Goal: Task Accomplishment & Management: Manage account settings

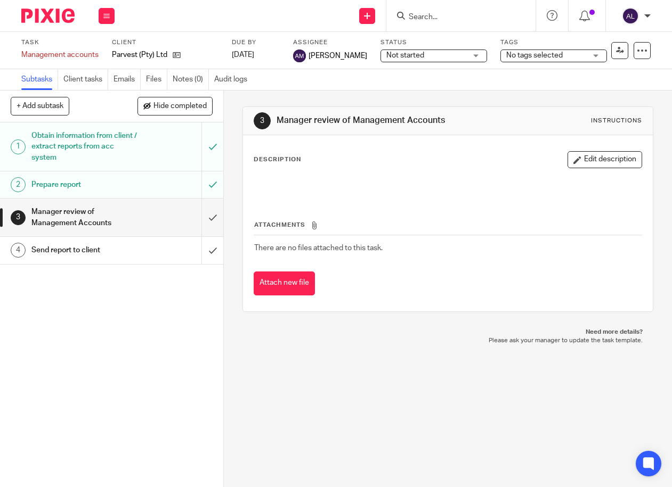
click at [474, 18] on input "Search" at bounding box center [455, 18] width 96 height 10
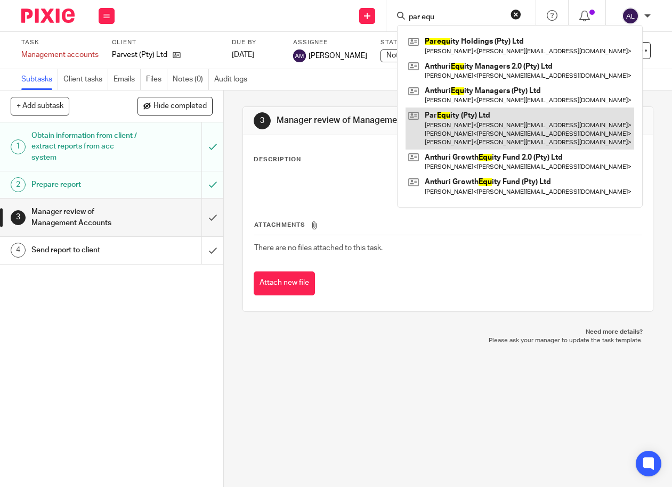
type input "par equ"
click at [506, 119] on link at bounding box center [519, 129] width 228 height 42
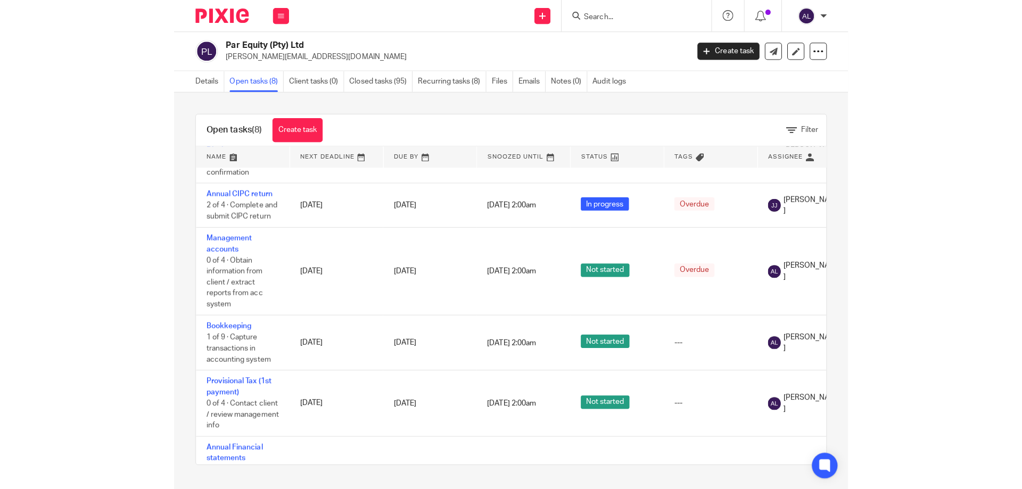
scroll to position [109, 0]
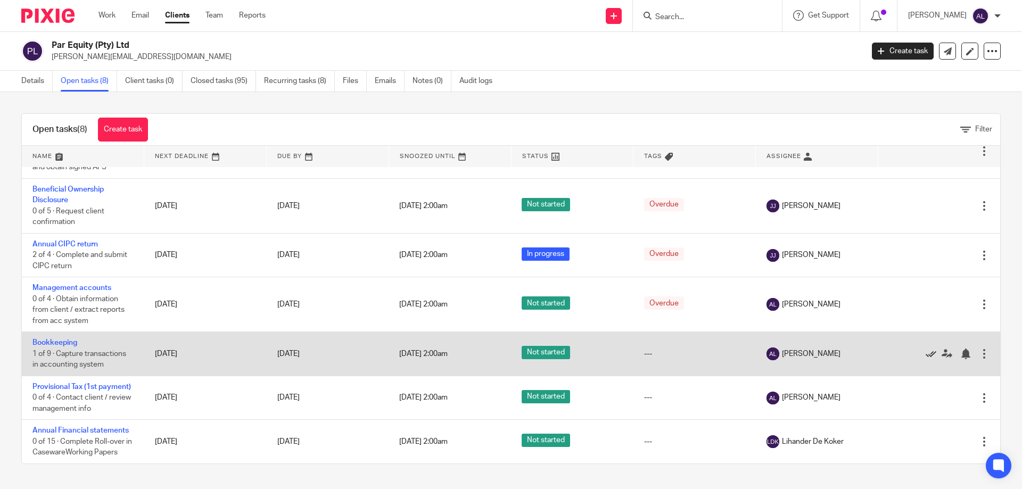
click at [671, 349] on icon at bounding box center [931, 354] width 11 height 11
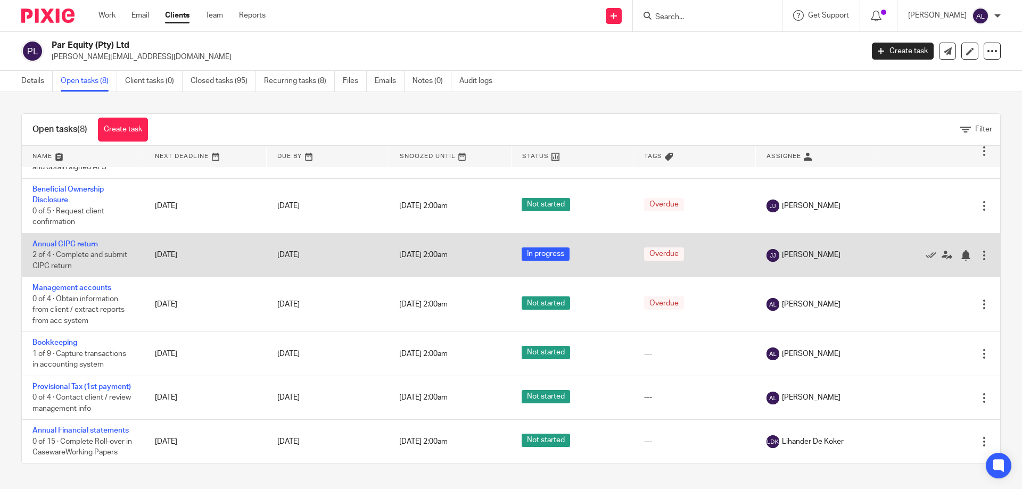
scroll to position [65, 0]
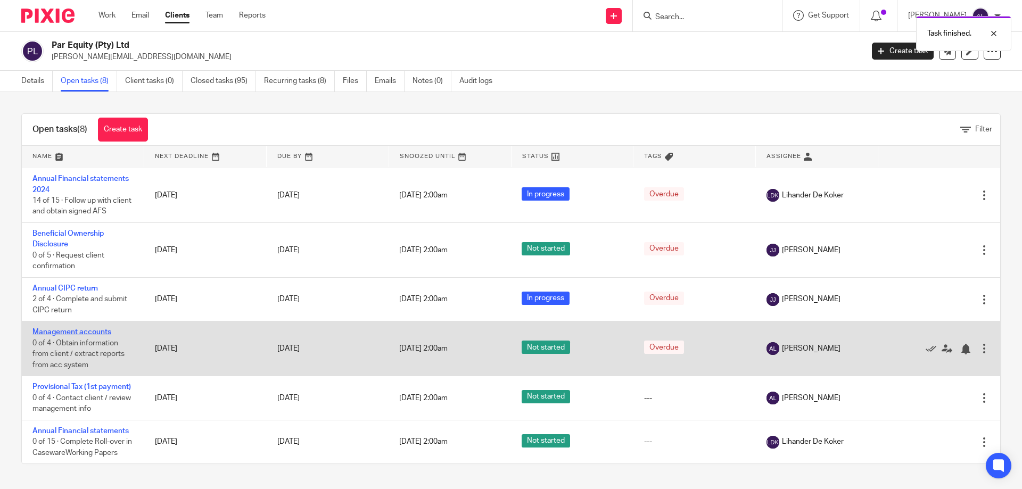
click at [73, 329] on link "Management accounts" at bounding box center [71, 332] width 79 height 7
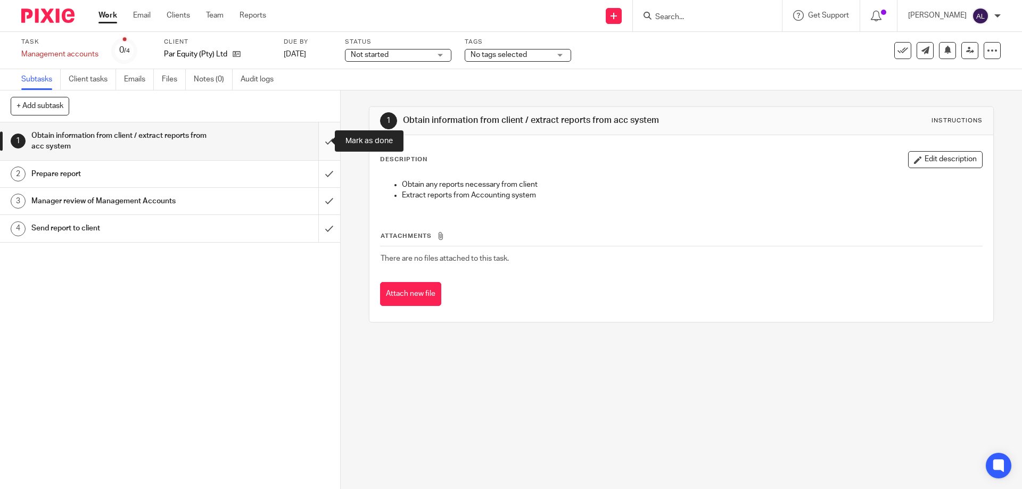
click at [323, 145] on input "submit" at bounding box center [170, 141] width 340 height 38
click at [312, 186] on input "submit" at bounding box center [170, 174] width 340 height 27
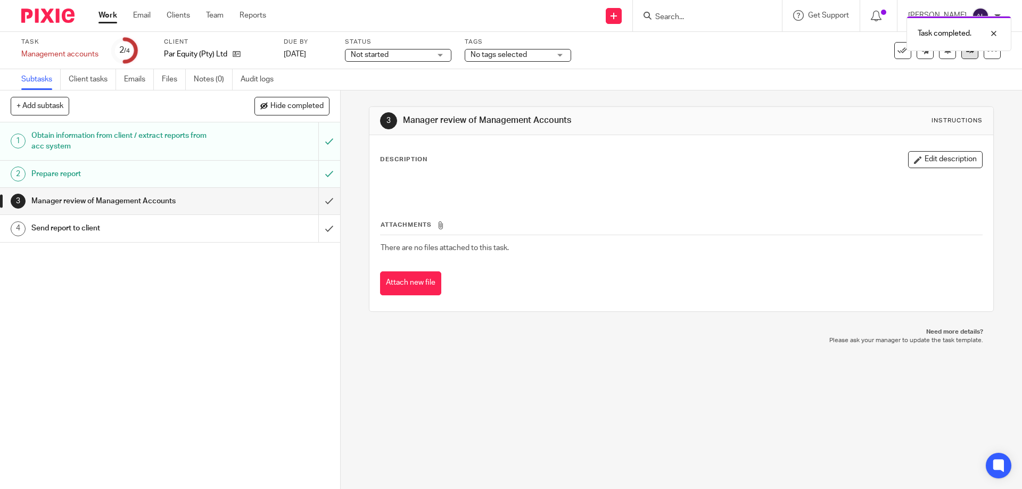
click at [962, 54] on link at bounding box center [970, 50] width 17 height 17
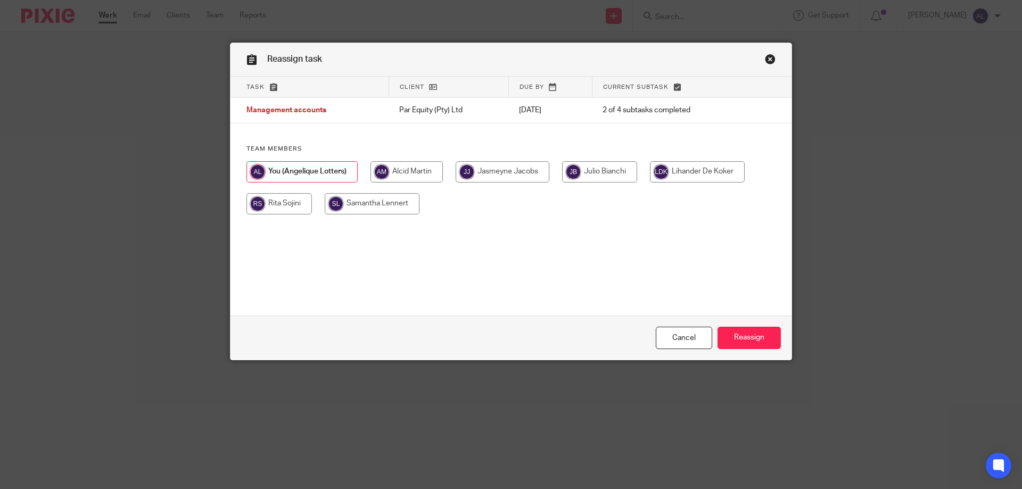
click at [404, 175] on input "radio" at bounding box center [407, 171] width 72 height 21
radio input "true"
click at [744, 335] on input "Reassign" at bounding box center [749, 338] width 63 height 23
